Goal: Task Accomplishment & Management: Manage account settings

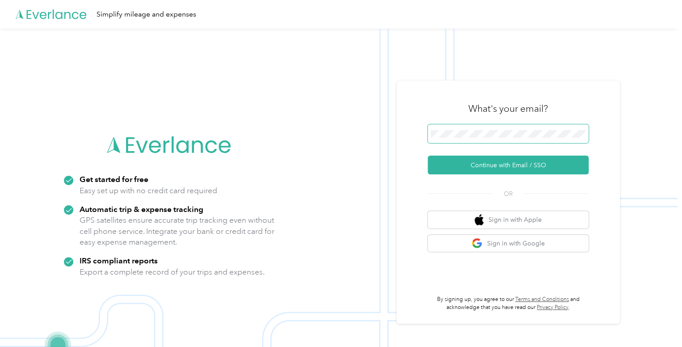
click at [458, 128] on span at bounding box center [508, 133] width 161 height 19
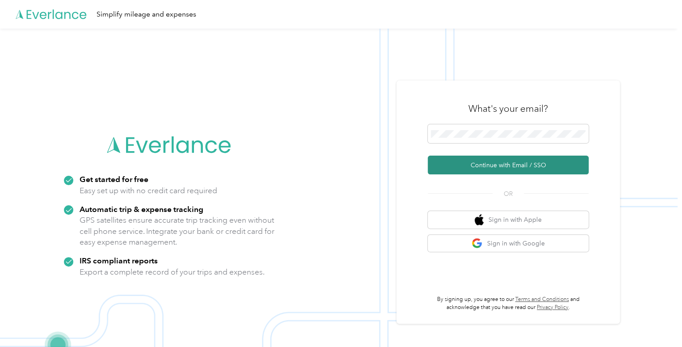
click at [491, 174] on button "Continue with Email / SSO" at bounding box center [508, 165] width 161 height 19
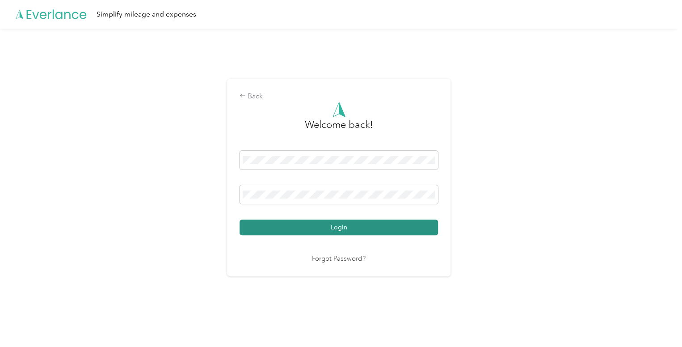
click at [301, 229] on button "Login" at bounding box center [339, 228] width 199 height 16
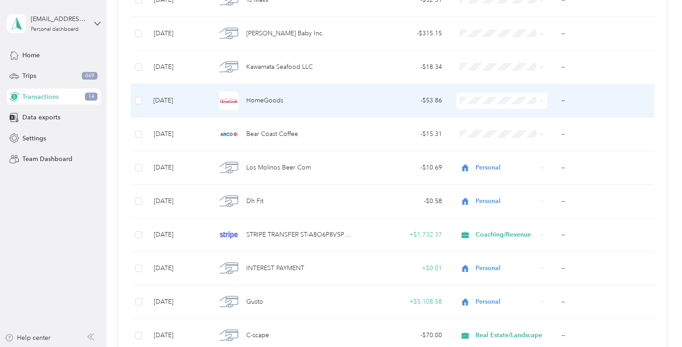
scroll to position [309, 0]
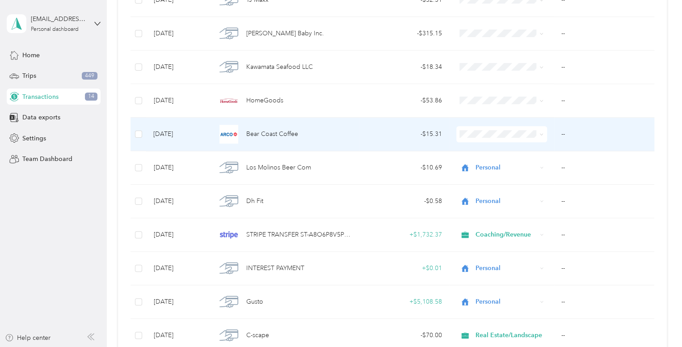
click at [518, 137] on span at bounding box center [502, 134] width 91 height 16
click at [537, 133] on span at bounding box center [540, 134] width 7 height 10
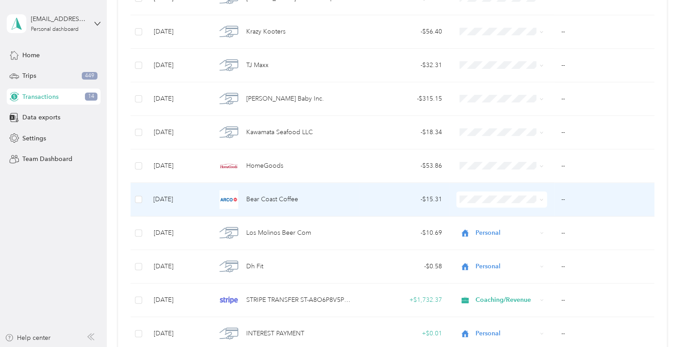
scroll to position [244, 0]
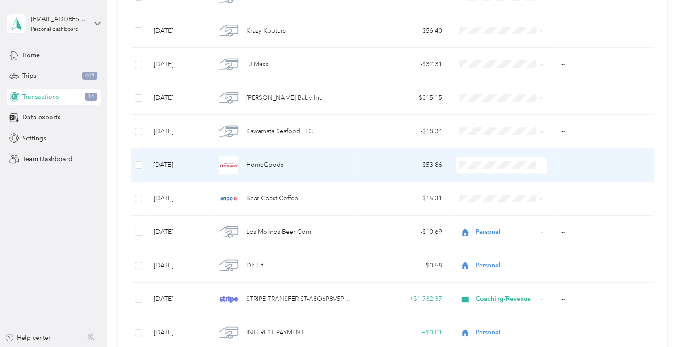
click at [540, 167] on span at bounding box center [542, 165] width 4 height 8
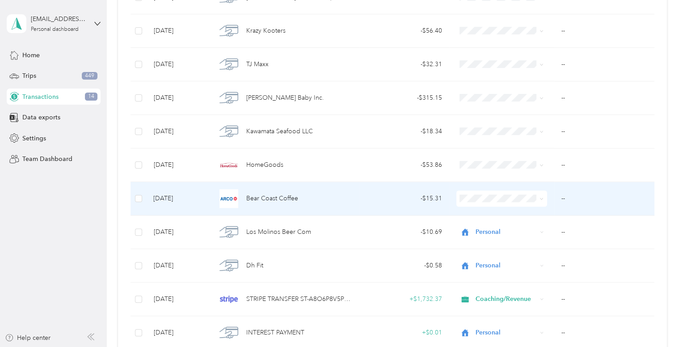
click at [541, 197] on icon at bounding box center [542, 199] width 4 height 4
click at [537, 200] on span at bounding box center [540, 199] width 7 height 10
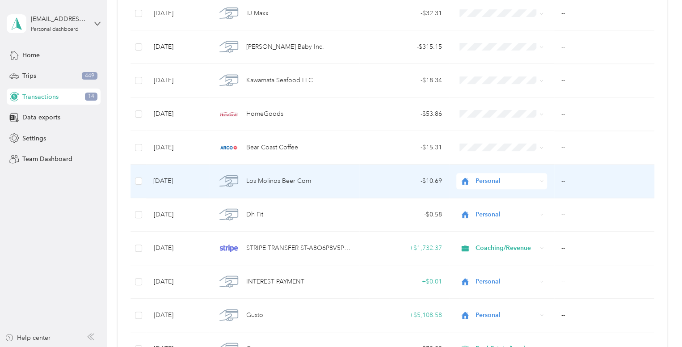
scroll to position [295, 0]
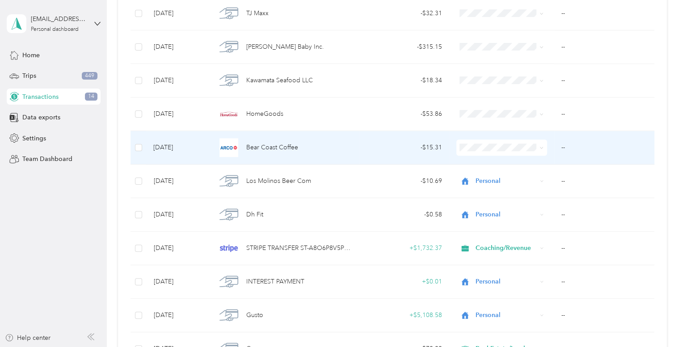
click at [538, 153] on span at bounding box center [502, 148] width 91 height 16
click at [487, 176] on span "Personal" at bounding box center [532, 178] width 110 height 9
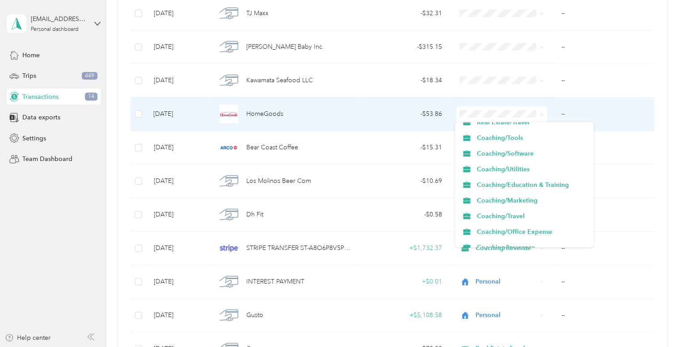
scroll to position [152, 0]
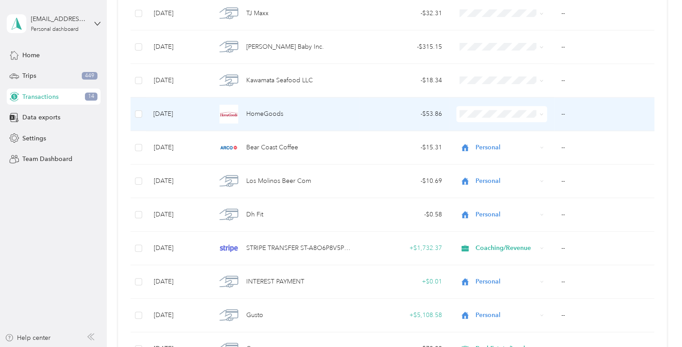
click at [495, 228] on span "Coaching/Office Expense" at bounding box center [532, 227] width 110 height 9
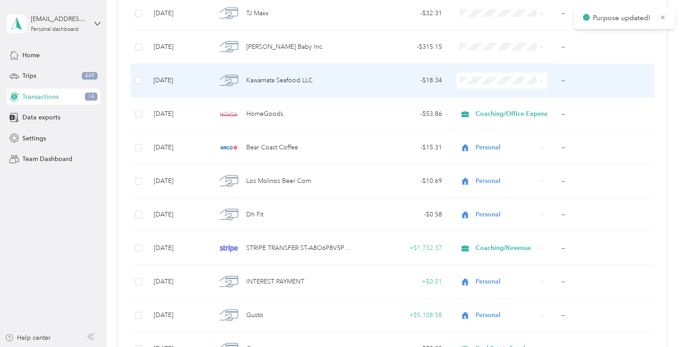
scroll to position [284, 0]
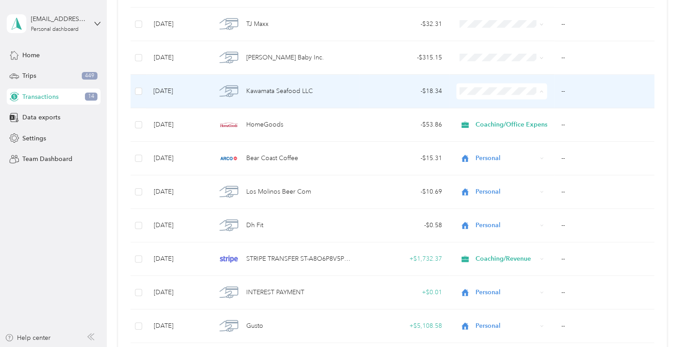
click at [494, 117] on li "Personal" at bounding box center [524, 123] width 139 height 16
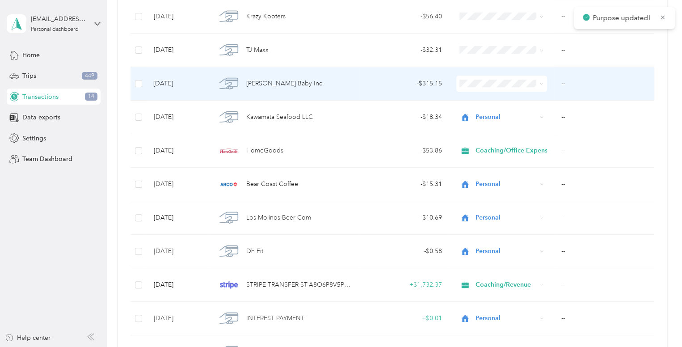
scroll to position [258, 0]
click at [502, 115] on span "Personal" at bounding box center [532, 115] width 110 height 9
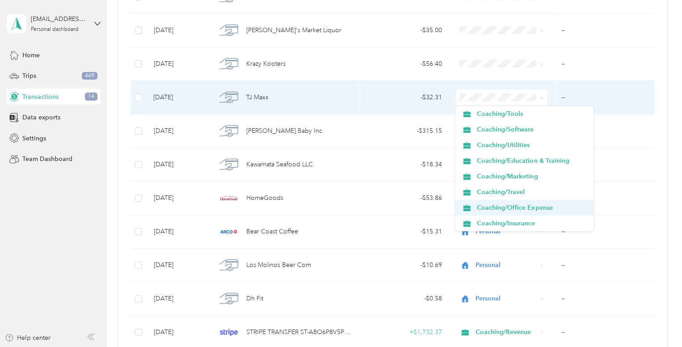
scroll to position [158, 0]
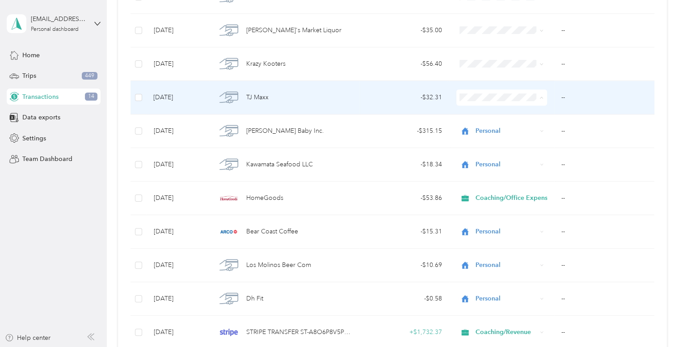
click at [505, 204] on span "Coaching/Office Expense" at bounding box center [532, 205] width 110 height 9
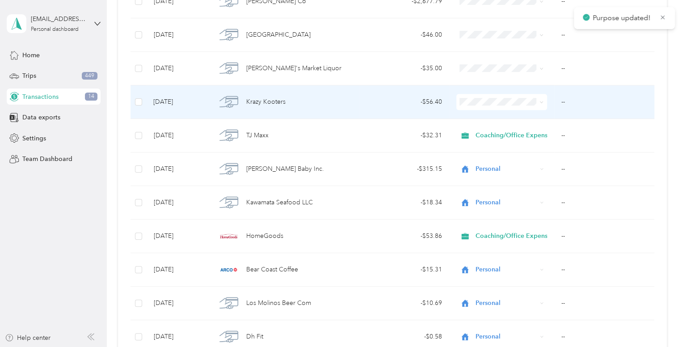
scroll to position [173, 0]
click at [508, 128] on li "Personal" at bounding box center [524, 133] width 139 height 16
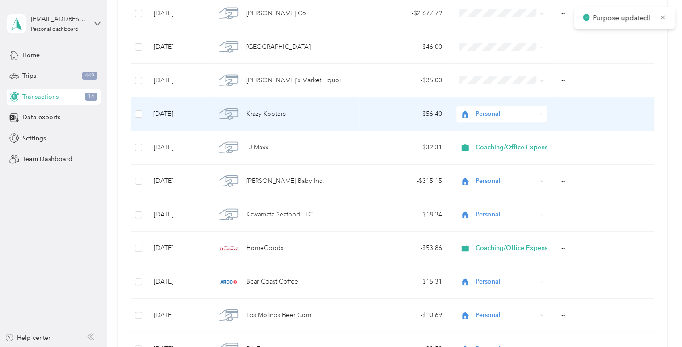
scroll to position [160, 0]
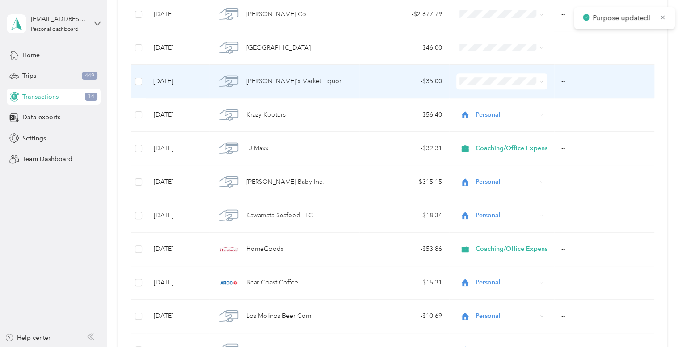
click at [504, 86] on span at bounding box center [502, 81] width 91 height 16
click at [514, 111] on span "Personal" at bounding box center [532, 113] width 110 height 9
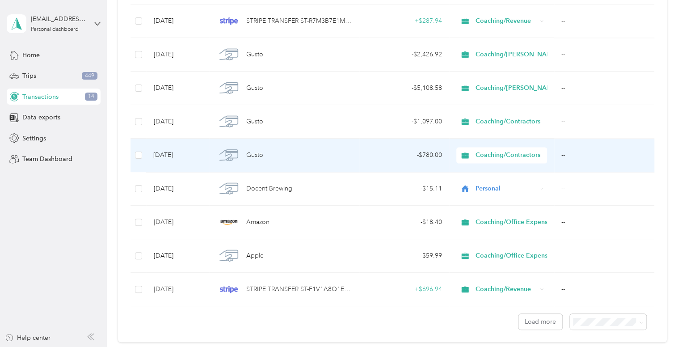
scroll to position [775, 0]
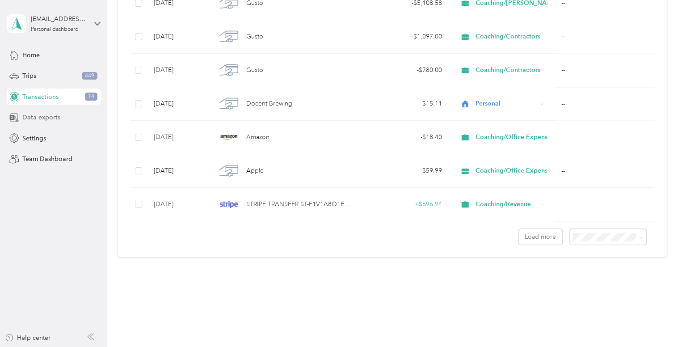
click at [57, 119] on span "Data exports" at bounding box center [41, 117] width 38 height 9
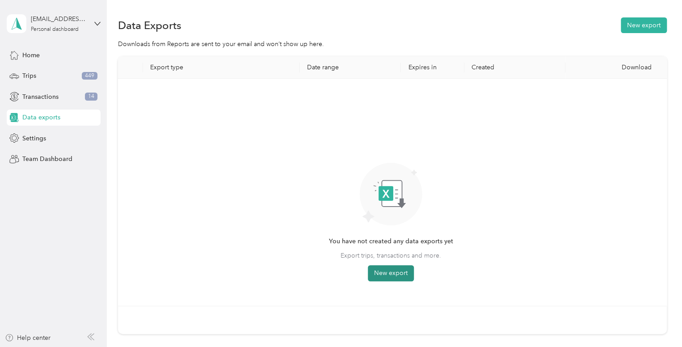
click at [394, 265] on button "New export" at bounding box center [391, 273] width 46 height 16
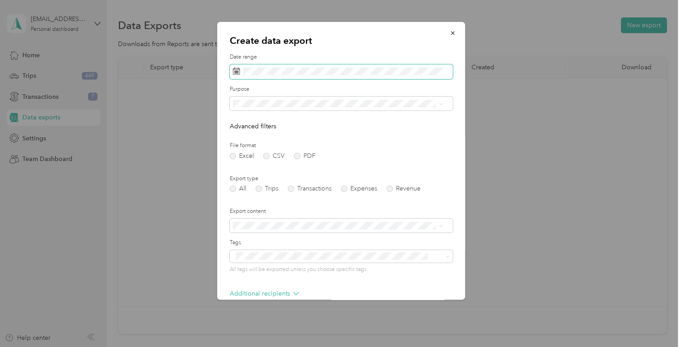
click at [242, 74] on span at bounding box center [341, 71] width 223 height 15
click at [236, 72] on icon at bounding box center [236, 71] width 7 height 7
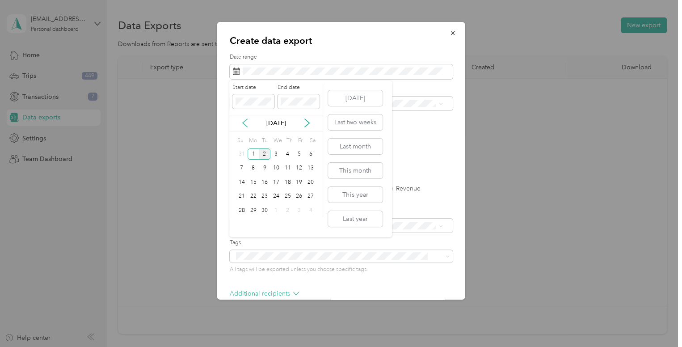
click at [246, 121] on icon at bounding box center [245, 123] width 9 height 9
click at [379, 151] on button "Last month" at bounding box center [355, 147] width 55 height 16
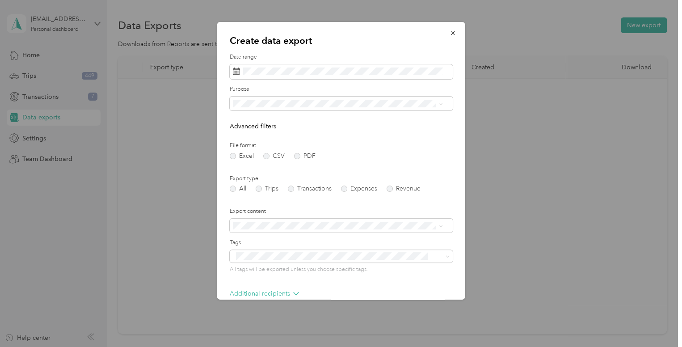
click at [352, 114] on form "Date range Purpose Advanced filters File format Excel CSV PDF Export type All T…" at bounding box center [341, 193] width 223 height 281
click at [353, 108] on span at bounding box center [341, 104] width 223 height 14
click at [441, 101] on span at bounding box center [441, 104] width 4 height 8
click at [362, 97] on span at bounding box center [341, 104] width 223 height 14
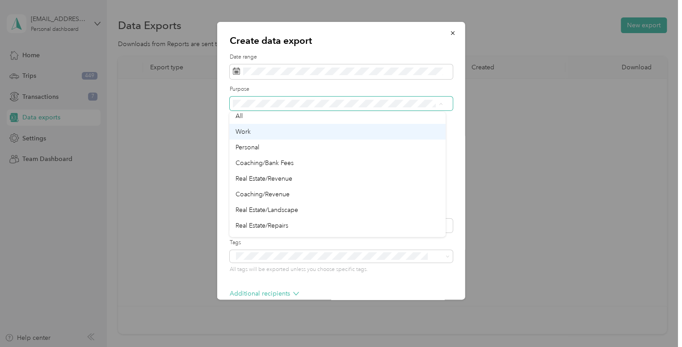
scroll to position [4, 0]
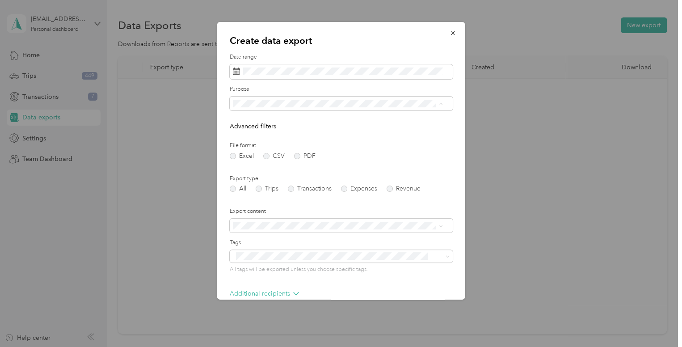
click at [297, 131] on div "Work" at bounding box center [338, 131] width 204 height 9
click at [358, 191] on label "Expenses" at bounding box center [359, 189] width 36 height 6
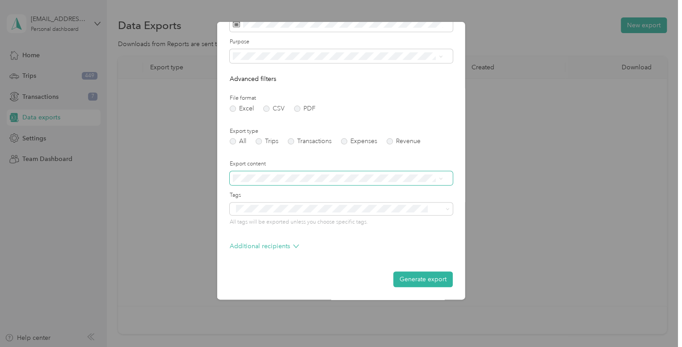
click at [376, 172] on span at bounding box center [341, 178] width 223 height 14
click at [437, 278] on button "Generate export" at bounding box center [423, 279] width 59 height 16
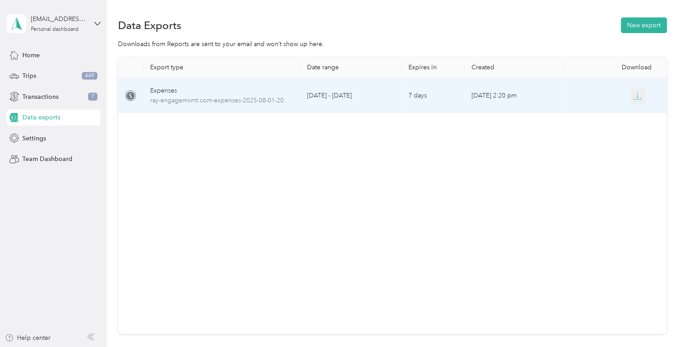
click at [634, 95] on icon "button" at bounding box center [638, 96] width 8 height 8
